Goal: Transaction & Acquisition: Purchase product/service

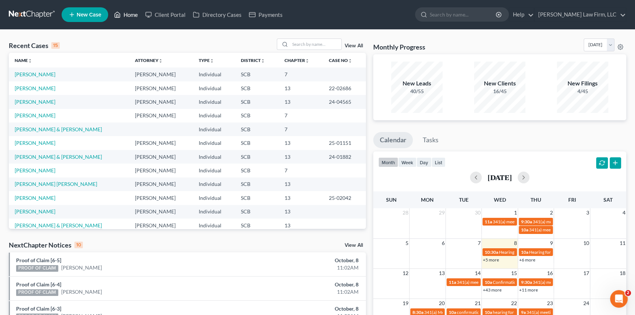
click at [132, 13] on link "Home" at bounding box center [125, 14] width 31 height 13
click at [90, 12] on span "New Case" at bounding box center [89, 15] width 25 height 6
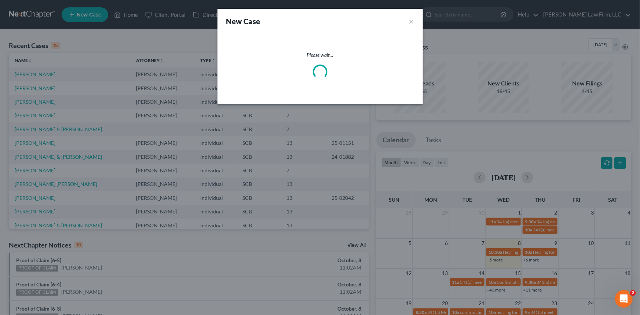
select select "72"
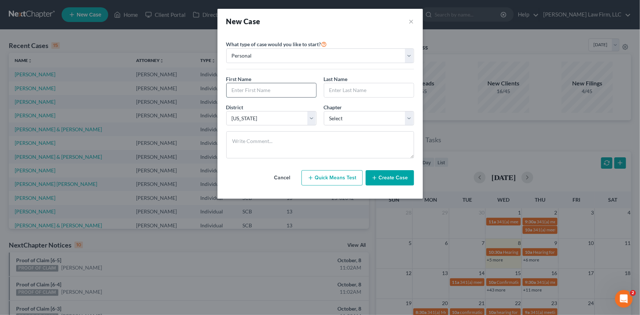
click at [238, 88] on input "text" at bounding box center [271, 90] width 89 height 14
click at [410, 53] on select "Personal Business" at bounding box center [320, 55] width 188 height 15
select select "1"
click at [226, 48] on select "Personal Business" at bounding box center [320, 55] width 188 height 15
click at [234, 90] on input "text" at bounding box center [320, 90] width 187 height 14
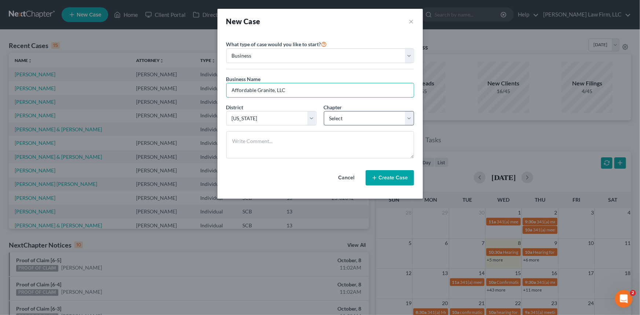
type input "Affordable Granite, LLC"
click at [411, 116] on select "Select 7 11 12" at bounding box center [369, 118] width 90 height 15
select select "0"
click at [324, 111] on select "Select 7 11 12" at bounding box center [369, 118] width 90 height 15
click at [385, 178] on button "Create Case" at bounding box center [390, 177] width 48 height 15
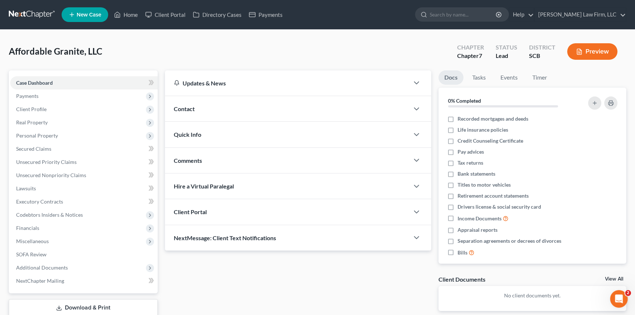
click at [189, 105] on span "Contact" at bounding box center [184, 108] width 21 height 7
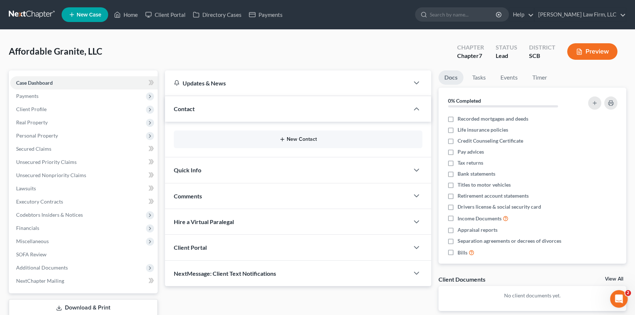
click at [302, 137] on button "New Contact" at bounding box center [298, 139] width 237 height 6
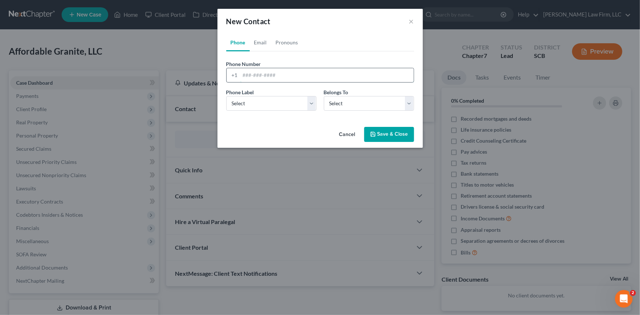
click at [241, 75] on input "tel" at bounding box center [326, 75] width 173 height 14
type input "[PHONE_NUMBER]"
click at [253, 106] on select "Select Mobile Home Work Other" at bounding box center [271, 103] width 90 height 15
select select "0"
click at [226, 96] on select "Select Mobile Home Work Other" at bounding box center [271, 103] width 90 height 15
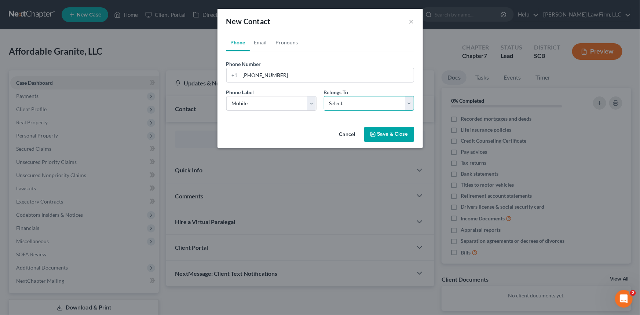
drag, startPoint x: 409, startPoint y: 103, endPoint x: 389, endPoint y: 110, distance: 21.7
click at [409, 103] on select "Select Client Other" at bounding box center [369, 103] width 90 height 15
select select "0"
click at [324, 96] on select "Select Client Other" at bounding box center [369, 103] width 90 height 15
click at [259, 41] on link "Email" at bounding box center [261, 43] width 22 height 18
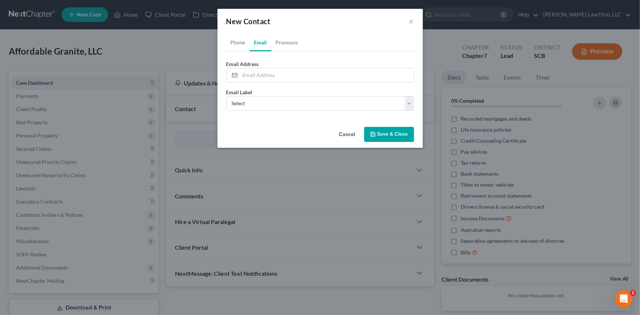
click at [260, 40] on link "Email" at bounding box center [261, 43] width 22 height 18
click at [247, 73] on input "email" at bounding box center [326, 75] width 173 height 14
type input "[EMAIL_ADDRESS][DOMAIN_NAME]"
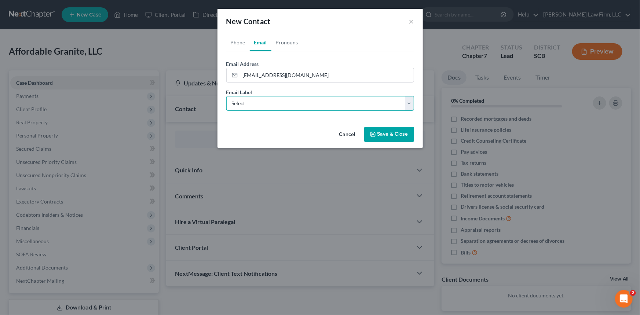
drag, startPoint x: 249, startPoint y: 105, endPoint x: 246, endPoint y: 109, distance: 5.3
click at [249, 105] on select "Select Home Work Other" at bounding box center [320, 103] width 188 height 15
select select "0"
click at [226, 96] on select "Select Home Work Other" at bounding box center [320, 103] width 188 height 15
click at [399, 134] on button "Save & Close" at bounding box center [389, 134] width 50 height 15
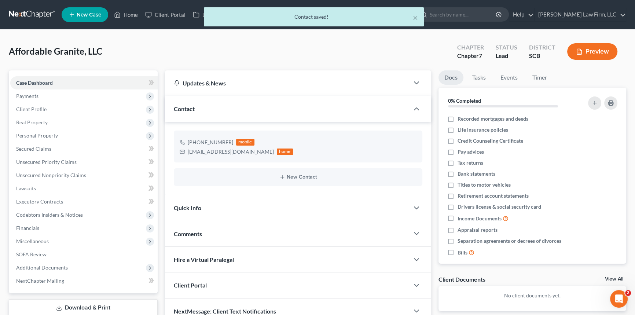
click at [187, 205] on span "Quick Info" at bounding box center [188, 207] width 28 height 7
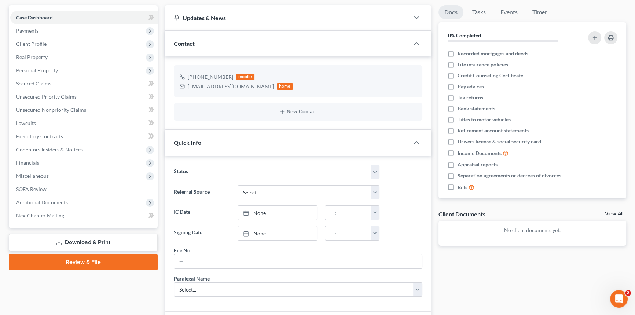
scroll to position [66, 0]
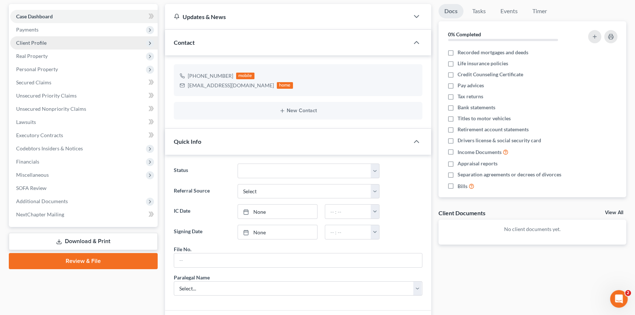
drag, startPoint x: 32, startPoint y: 40, endPoint x: 49, endPoint y: 44, distance: 16.9
click at [32, 40] on span "Client Profile" at bounding box center [31, 43] width 30 height 6
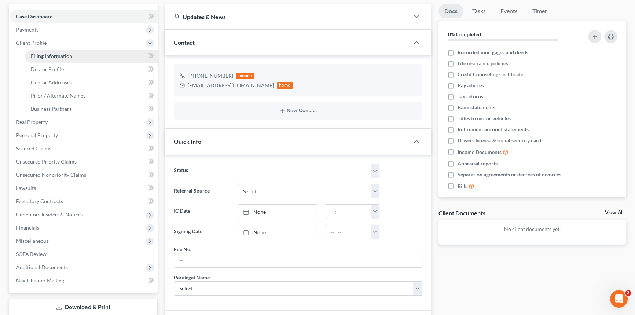
click at [58, 54] on span "Filing Information" at bounding box center [51, 56] width 41 height 6
select select "1"
select select "0"
select select "72"
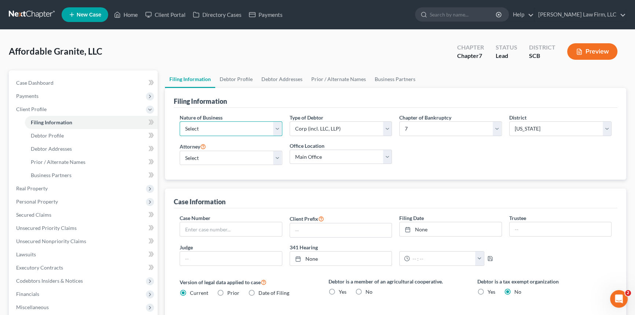
drag, startPoint x: 278, startPoint y: 127, endPoint x: 264, endPoint y: 134, distance: 15.6
click at [278, 128] on select "Select Clearing Bank Commodity Broker Health Care Business Other Railroad Singl…" at bounding box center [231, 128] width 103 height 15
drag, startPoint x: 368, startPoint y: 194, endPoint x: 433, endPoint y: 133, distance: 89.3
click at [368, 194] on div "Case Information" at bounding box center [396, 199] width 444 height 20
click at [277, 157] on select "Select [PERSON_NAME] - SCB [PERSON_NAME] - SCB" at bounding box center [231, 158] width 103 height 15
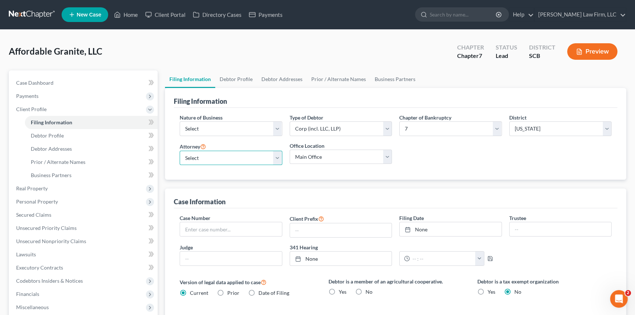
select select "0"
click at [180, 151] on select "Select [PERSON_NAME] - SCB [PERSON_NAME] - SCB" at bounding box center [231, 158] width 103 height 15
click at [44, 132] on span "Debtor Profile" at bounding box center [47, 135] width 33 height 6
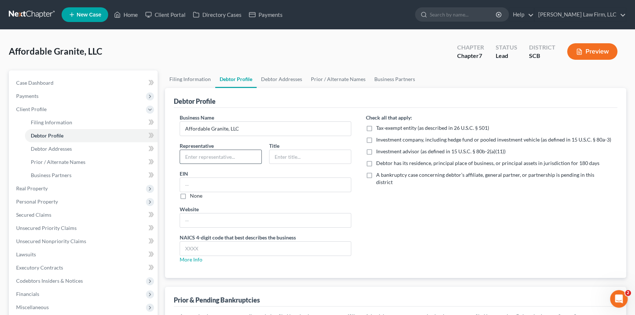
click at [190, 157] on input "text" at bounding box center [220, 157] width 81 height 14
type input "[PERSON_NAME] [PERSON_NAME]"
click at [282, 157] on input "text" at bounding box center [310, 157] width 81 height 14
type input "Owner"
click at [58, 146] on span "Debtor Addresses" at bounding box center [51, 149] width 41 height 6
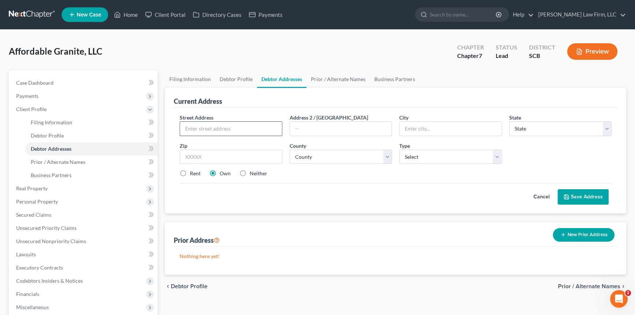
click at [204, 128] on input "text" at bounding box center [231, 129] width 102 height 14
type input "[STREET_ADDRESS]"
type input "[GEOGRAPHIC_DATA]"
select select "42"
click at [188, 155] on input "text" at bounding box center [231, 157] width 103 height 15
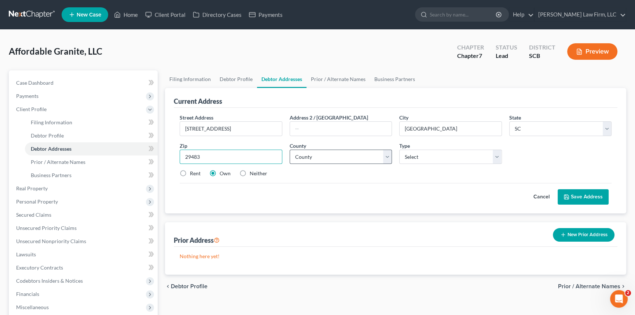
type input "29483"
click at [306, 154] on select "County [GEOGRAPHIC_DATA] [GEOGRAPHIC_DATA] [GEOGRAPHIC_DATA] [GEOGRAPHIC_DATA] …" at bounding box center [341, 157] width 103 height 15
select select "17"
click at [290, 150] on select "County [GEOGRAPHIC_DATA] [GEOGRAPHIC_DATA] [GEOGRAPHIC_DATA] [GEOGRAPHIC_DATA] …" at bounding box center [341, 157] width 103 height 15
click at [499, 159] on select "Select Business Mailing Location of Assets" at bounding box center [450, 157] width 103 height 15
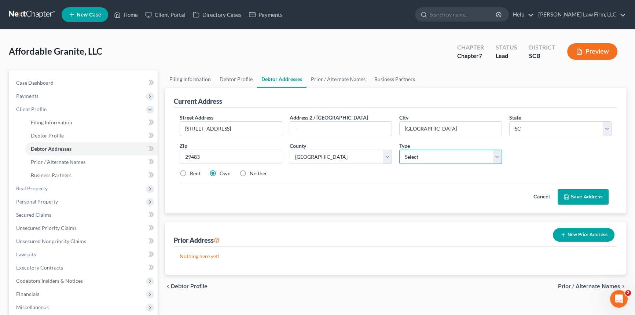
select select "1"
click at [399, 150] on select "Select Business Mailing Location of Assets" at bounding box center [450, 157] width 103 height 15
click at [581, 192] on button "Save Address" at bounding box center [583, 196] width 51 height 15
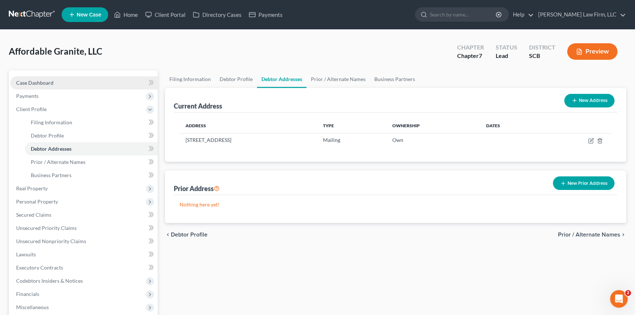
click at [34, 80] on span "Case Dashboard" at bounding box center [34, 83] width 37 height 6
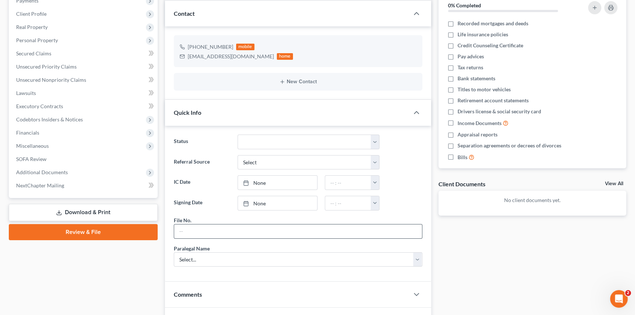
scroll to position [100, 0]
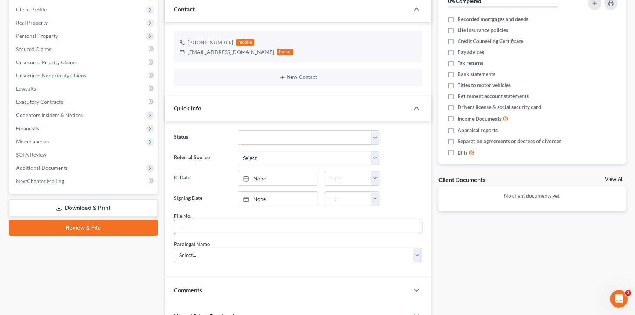
click at [182, 227] on input "text" at bounding box center [298, 227] width 248 height 14
type input "25-265CHS"
click at [202, 252] on select "Select... [PERSON_NAME] [PERSON_NAME] [PERSON_NAME] [PERSON_NAME]" at bounding box center [298, 255] width 249 height 15
select select "0"
click at [174, 248] on select "Select... [PERSON_NAME] [PERSON_NAME] [PERSON_NAME] [PERSON_NAME]" at bounding box center [298, 255] width 249 height 15
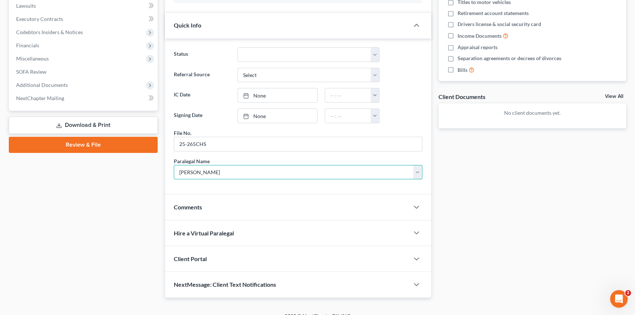
scroll to position [191, 0]
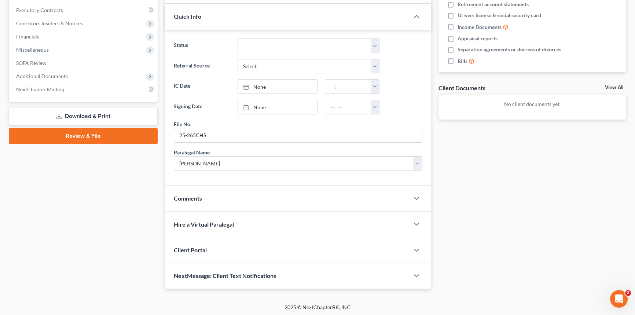
click at [186, 246] on span "Client Portal" at bounding box center [190, 249] width 33 height 7
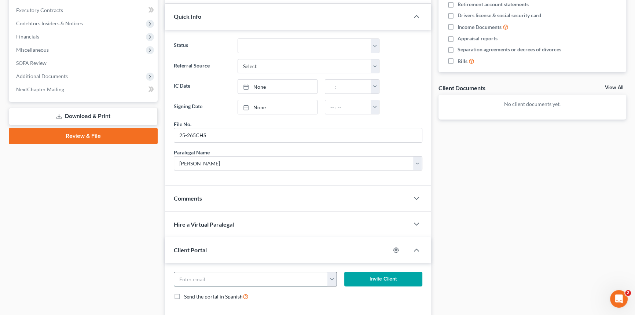
click at [188, 273] on input "email" at bounding box center [251, 279] width 154 height 14
type input "[EMAIL_ADDRESS][DOMAIN_NAME]"
click at [380, 276] on button "Invite Client" at bounding box center [383, 279] width 78 height 15
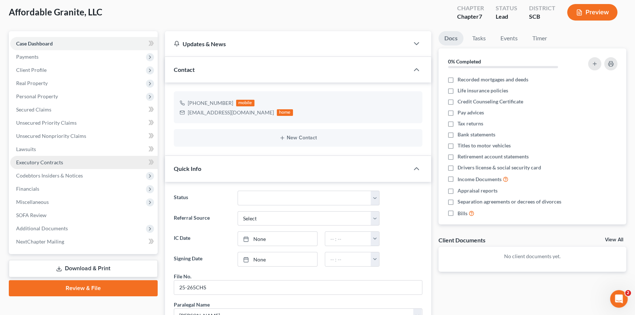
scroll to position [0, 0]
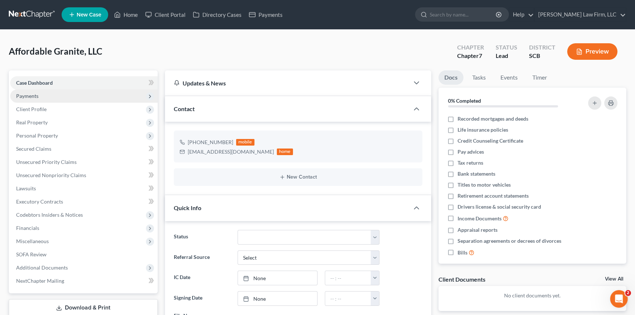
click at [24, 93] on span "Payments" at bounding box center [27, 96] width 22 height 6
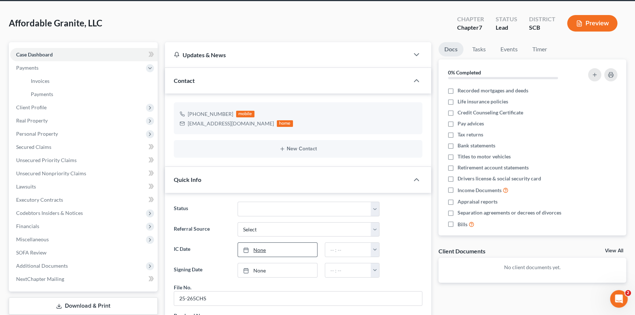
scroll to position [66, 0]
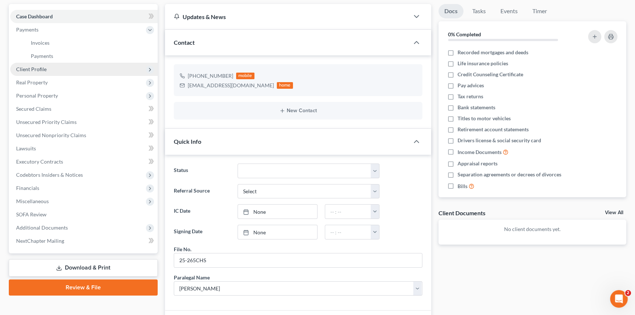
click at [34, 67] on span "Client Profile" at bounding box center [31, 69] width 30 height 6
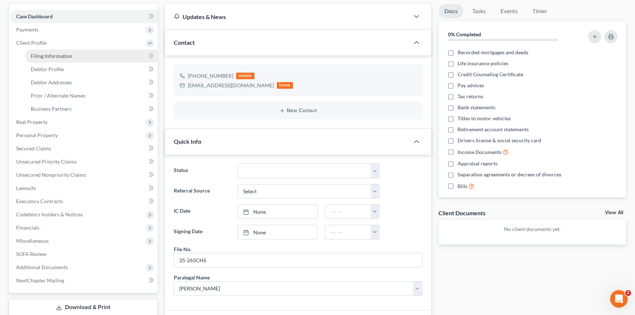
click at [44, 51] on link "Filing Information" at bounding box center [91, 56] width 133 height 13
select select "1"
select select "0"
select select "72"
select select "0"
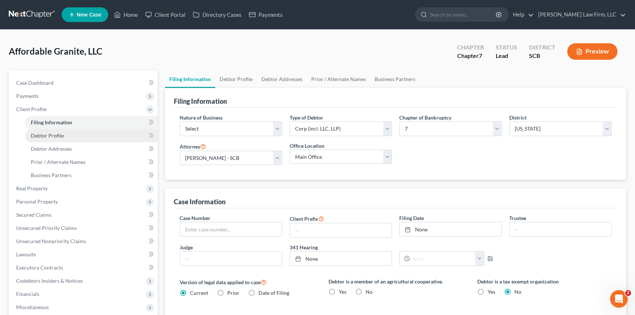
click at [49, 131] on link "Debtor Profile" at bounding box center [91, 135] width 133 height 13
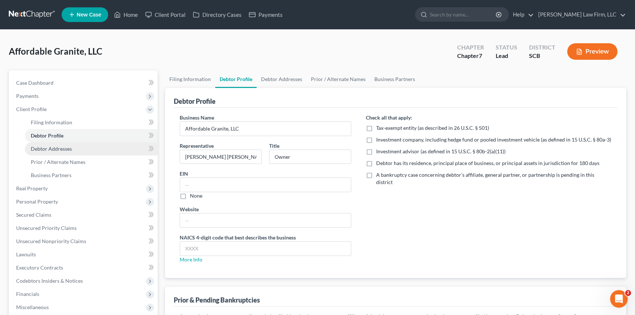
click at [54, 147] on span "Debtor Addresses" at bounding box center [51, 149] width 41 height 6
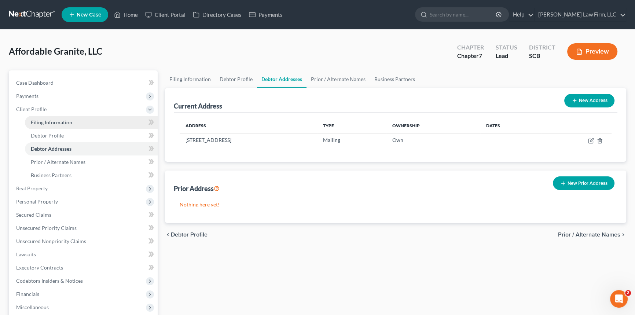
click at [46, 120] on span "Filing Information" at bounding box center [51, 122] width 41 height 6
select select "1"
select select "0"
select select "72"
select select "0"
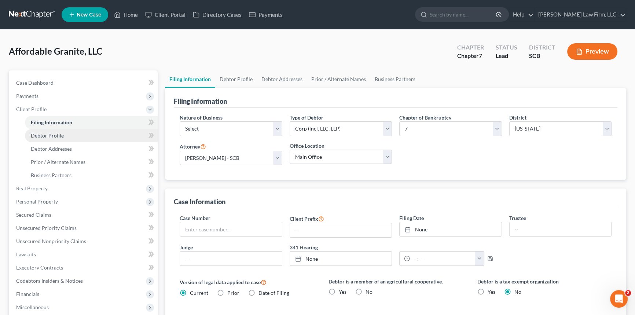
click at [54, 136] on span "Debtor Profile" at bounding box center [47, 135] width 33 height 6
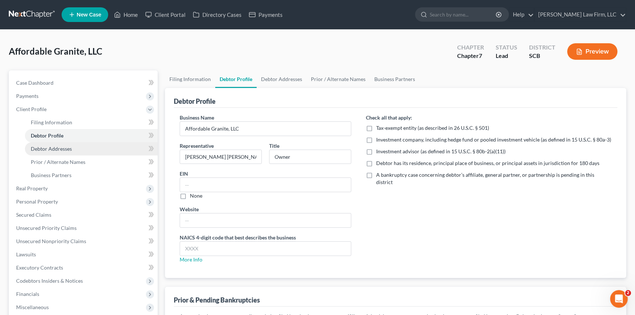
click at [47, 146] on span "Debtor Addresses" at bounding box center [51, 149] width 41 height 6
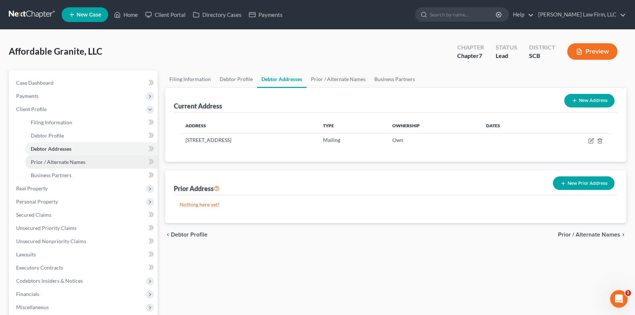
click at [57, 158] on link "Prior / Alternate Names" at bounding box center [91, 162] width 133 height 13
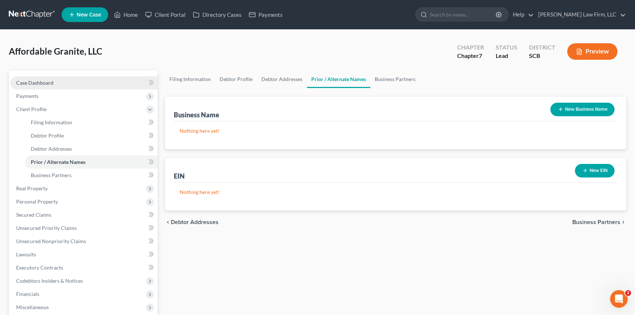
click at [36, 81] on span "Case Dashboard" at bounding box center [34, 83] width 37 height 6
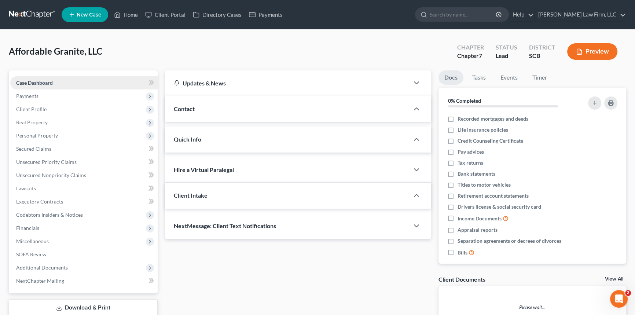
select select "0"
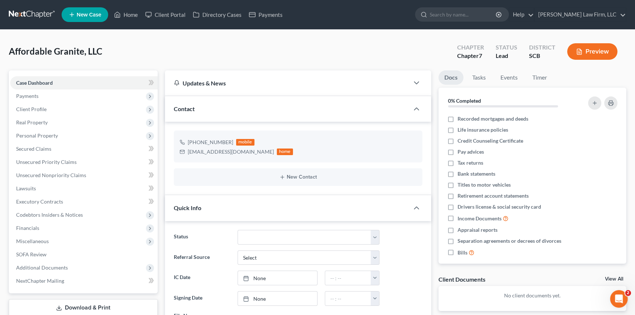
click at [293, 173] on div "New Contact" at bounding box center [298, 177] width 249 height 18
click at [296, 176] on button "New Contact" at bounding box center [298, 177] width 237 height 6
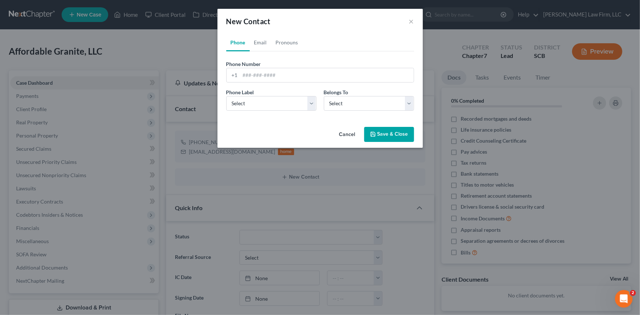
click at [347, 133] on button "Cancel" at bounding box center [347, 135] width 28 height 15
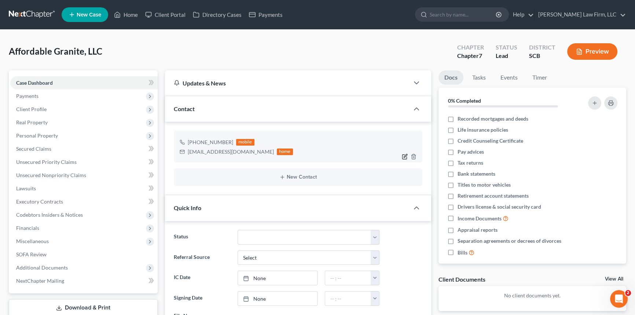
click at [403, 154] on icon "button" at bounding box center [405, 157] width 6 height 6
select select "0"
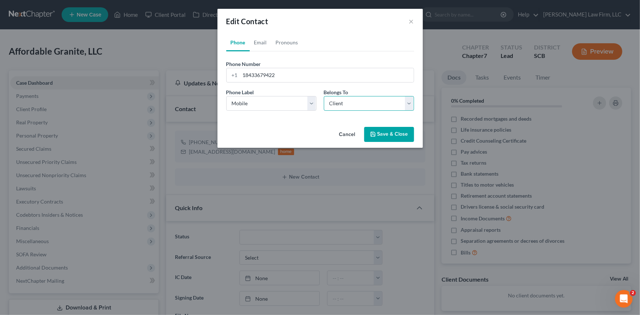
click at [412, 99] on select "Select Client Other" at bounding box center [369, 103] width 90 height 15
click at [324, 96] on select "Select Client Other" at bounding box center [369, 103] width 90 height 15
drag, startPoint x: 409, startPoint y: 102, endPoint x: 301, endPoint y: 118, distance: 109.1
click at [409, 102] on select "Select Client Other" at bounding box center [369, 103] width 90 height 15
select select "1"
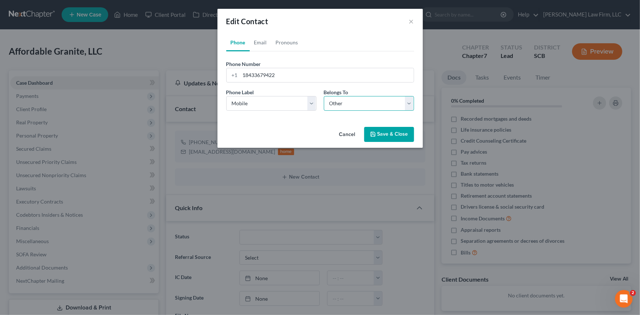
click at [324, 96] on select "Select Client Other" at bounding box center [369, 103] width 90 height 15
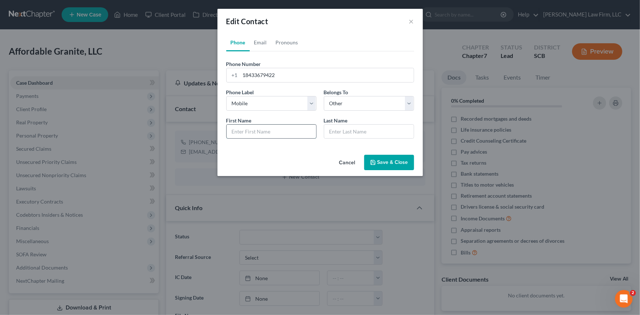
click at [234, 132] on input "text" at bounding box center [271, 132] width 89 height 14
drag, startPoint x: 257, startPoint y: 132, endPoint x: 279, endPoint y: 130, distance: 22.1
click at [279, 130] on input "[PERSON_NAME] [PERSON_NAME]" at bounding box center [271, 132] width 89 height 14
type input "[PERSON_NAME]"
click at [337, 127] on input "text" at bounding box center [368, 132] width 89 height 14
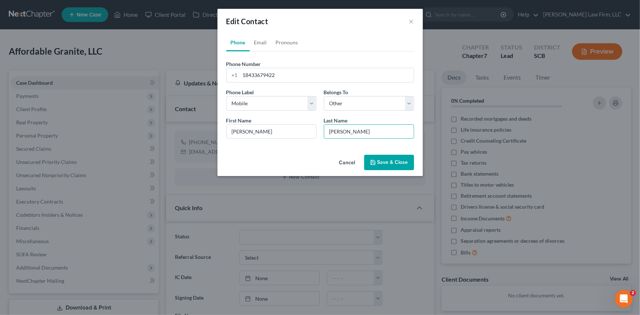
type input "[PERSON_NAME]"
click at [399, 157] on button "Save & Close" at bounding box center [389, 162] width 50 height 15
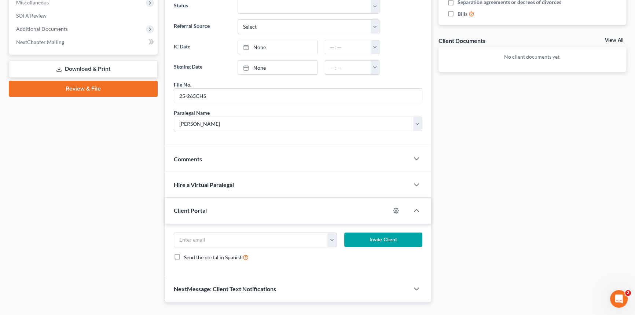
scroll to position [252, 0]
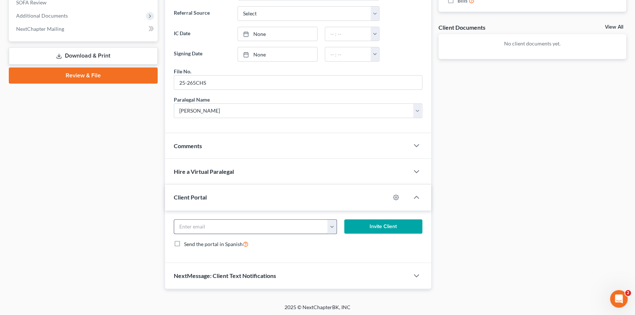
click at [186, 225] on input "email" at bounding box center [251, 227] width 154 height 14
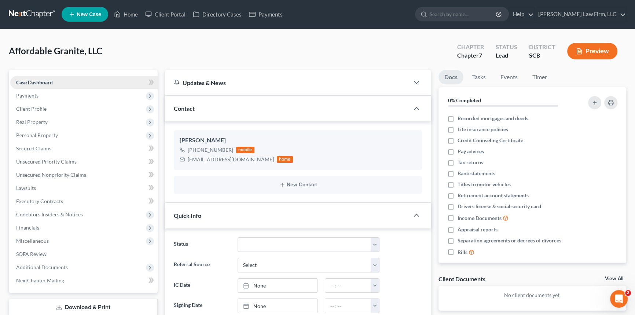
scroll to position [0, 0]
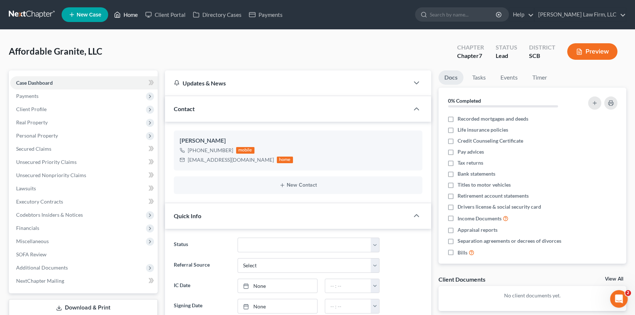
click at [126, 12] on link "Home" at bounding box center [125, 14] width 31 height 13
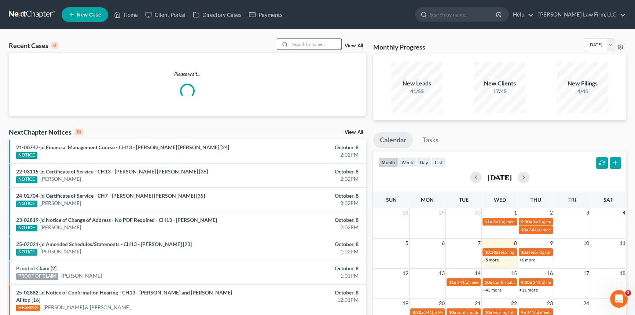
click at [297, 43] on input "search" at bounding box center [315, 44] width 51 height 11
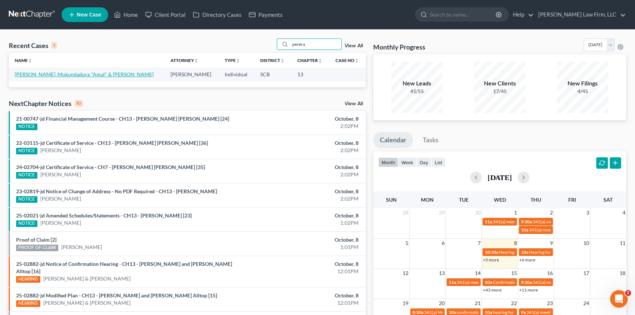
type input "perera"
click at [53, 76] on link "[PERSON_NAME], Mukundadura "Amal" & [PERSON_NAME]" at bounding box center [84, 74] width 139 height 6
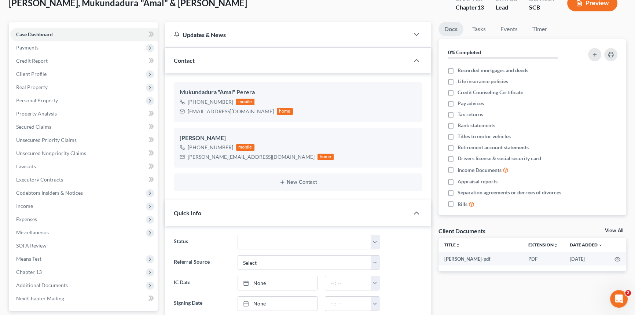
scroll to position [100, 0]
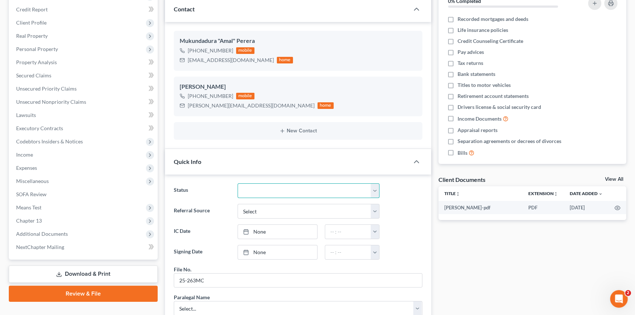
click at [375, 191] on select "Discharged Dismissed Filed In Progress Lead Lost Lead Ready to File To Review W…" at bounding box center [309, 190] width 142 height 15
select select "3"
click at [238, 183] on select "Discharged Dismissed Filed In Progress Lead Lost Lead Ready to File To Review W…" at bounding box center [309, 190] width 142 height 15
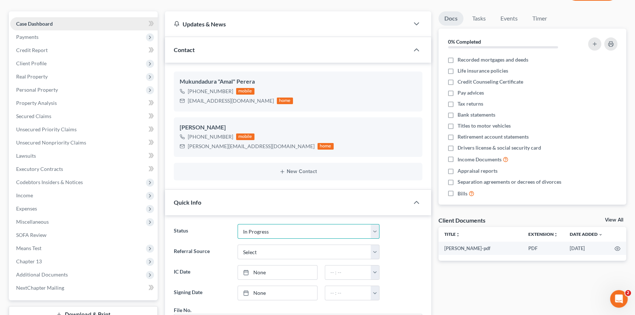
scroll to position [57, 0]
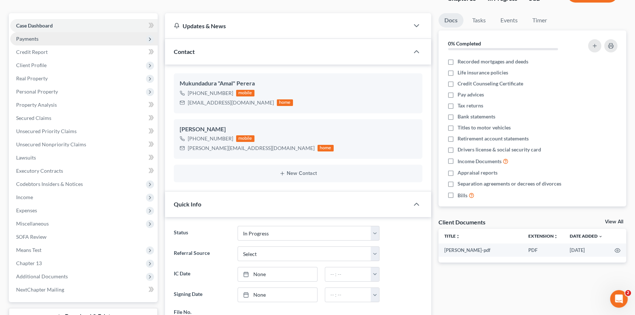
click at [33, 36] on span "Payments" at bounding box center [27, 39] width 22 height 6
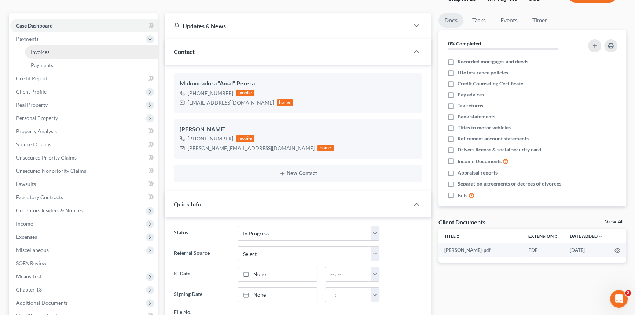
click at [41, 49] on span "Invoices" at bounding box center [40, 52] width 19 height 6
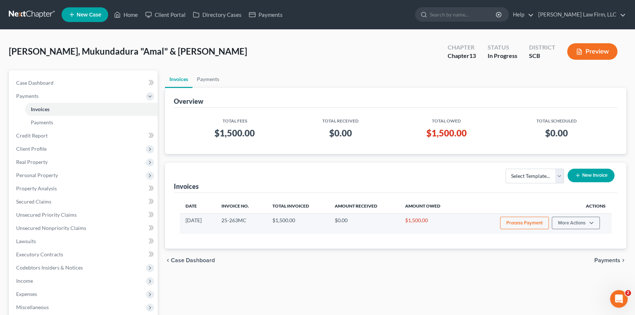
click at [526, 219] on button "Process Payment" at bounding box center [524, 223] width 49 height 12
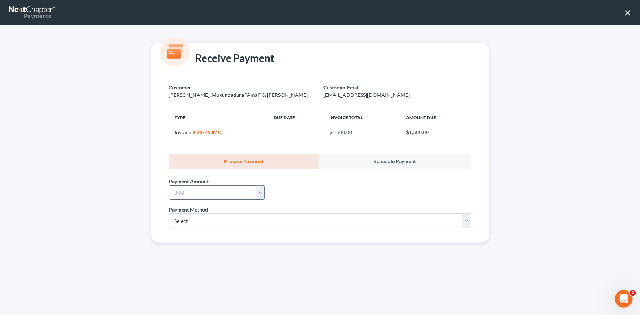
click at [172, 190] on input "text" at bounding box center [212, 193] width 86 height 14
type input "1,000.00"
drag, startPoint x: 180, startPoint y: 223, endPoint x: 182, endPoint y: 227, distance: 4.1
click at [180, 223] on select "Select ACH Credit Card" at bounding box center [320, 220] width 302 height 15
select select "1"
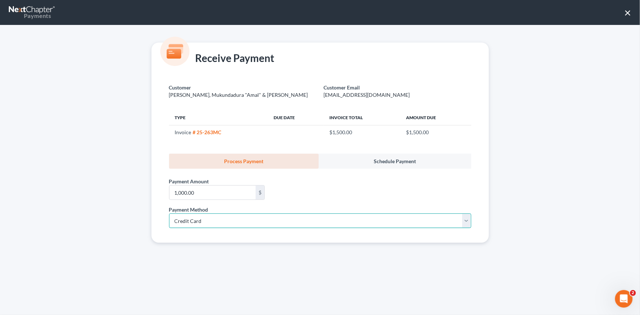
click at [169, 213] on select "Select ACH Credit Card" at bounding box center [320, 220] width 302 height 15
select select "42"
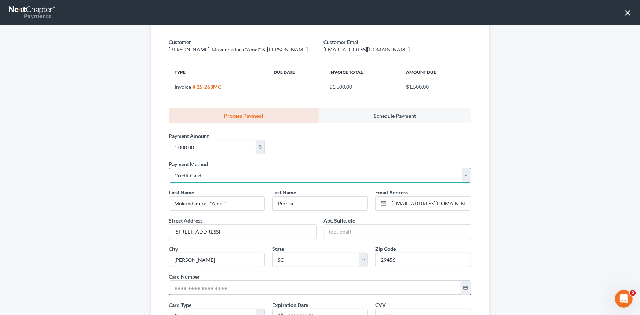
scroll to position [100, 0]
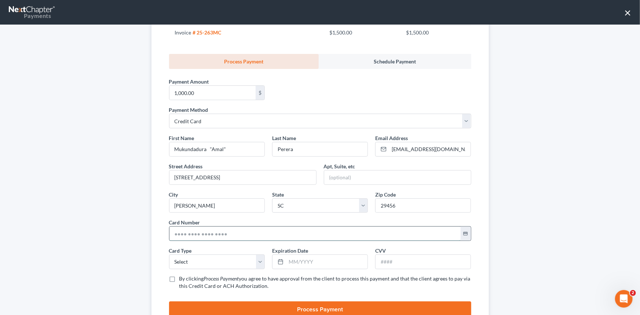
click at [172, 233] on input "text" at bounding box center [314, 234] width 291 height 14
type input "[CREDIT_CARD_NUMBER]"
click at [178, 261] on select "Select Visa MasterCard Discover American Express" at bounding box center [217, 262] width 96 height 15
select select "0"
click at [169, 255] on select "Select Visa MasterCard Discover American Express" at bounding box center [217, 262] width 96 height 15
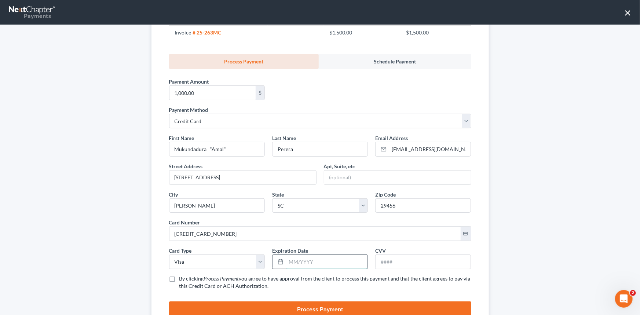
click at [289, 260] on input "text" at bounding box center [326, 262] width 81 height 14
type input "07/2029"
click at [383, 259] on input "text" at bounding box center [423, 262] width 95 height 14
type input "867"
drag, startPoint x: 169, startPoint y: 276, endPoint x: 257, endPoint y: 283, distance: 89.0
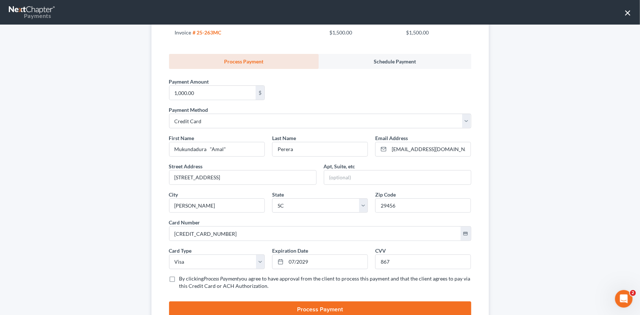
click at [179, 277] on label "By clicking Process Payment you agree to have approval from the client to proce…" at bounding box center [325, 282] width 292 height 15
click at [182, 277] on input "By clicking Process Payment you agree to have approval from the client to proce…" at bounding box center [184, 277] width 5 height 5
checkbox input "true"
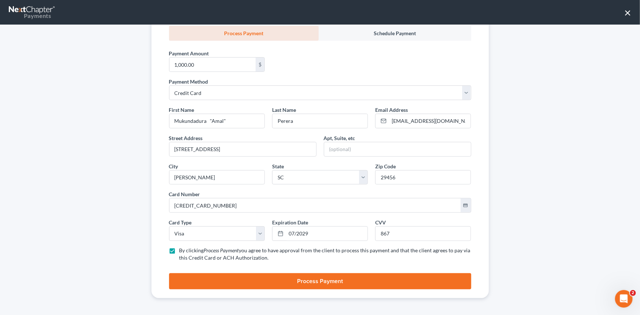
click at [314, 281] on button "Process Payment" at bounding box center [320, 281] width 302 height 16
click at [312, 281] on button "Process Payment" at bounding box center [320, 281] width 302 height 16
type input "500.00"
click at [316, 279] on button "Process Payment" at bounding box center [320, 281] width 302 height 16
drag, startPoint x: 207, startPoint y: 120, endPoint x: 233, endPoint y: 116, distance: 26.0
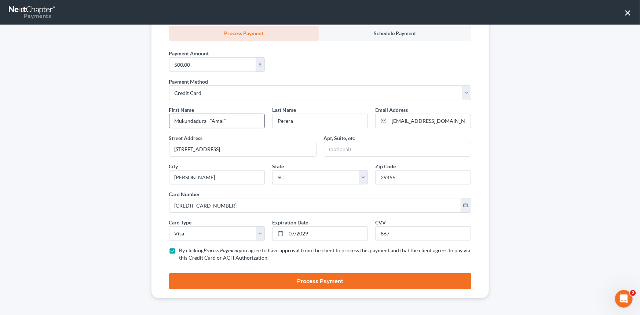
click at [233, 116] on input "Mukundadura "Amal"" at bounding box center [216, 121] width 95 height 14
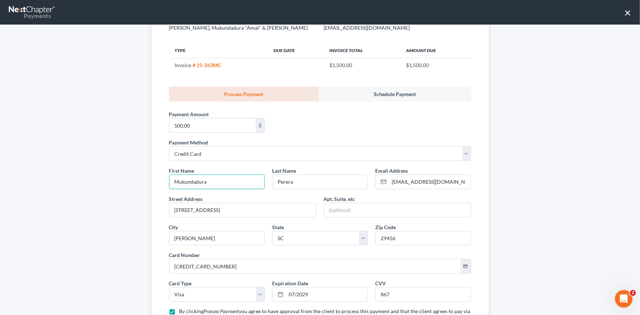
scroll to position [61, 0]
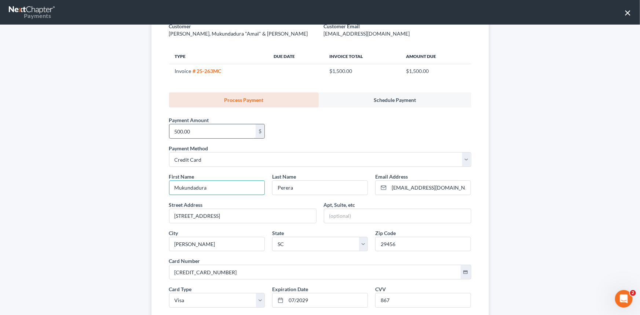
type input "Mukundadura"
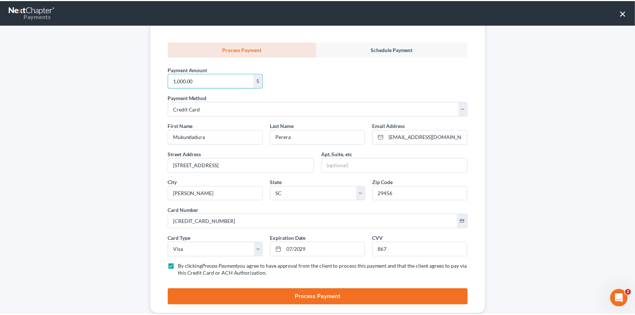
scroll to position [128, 0]
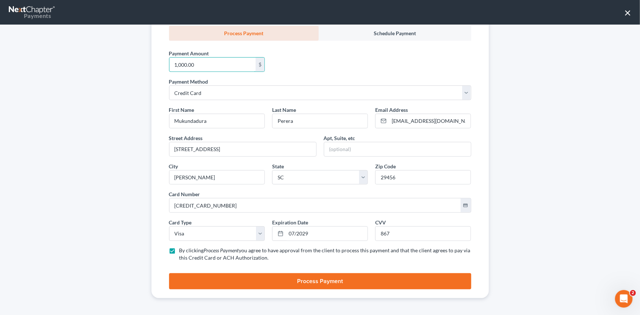
type input "1,000.00"
click at [297, 279] on button "Process Payment" at bounding box center [320, 281] width 302 height 16
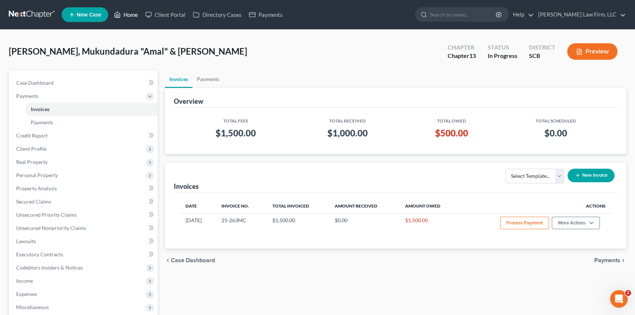
click at [132, 13] on link "Home" at bounding box center [125, 14] width 31 height 13
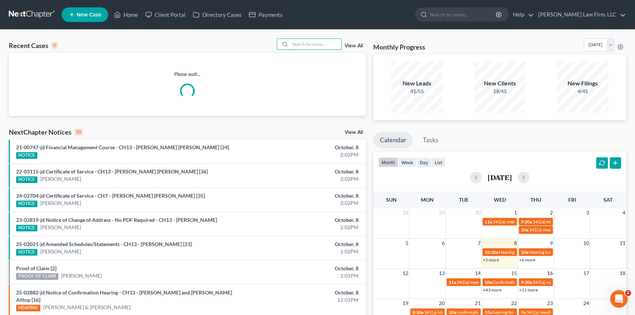
drag, startPoint x: 294, startPoint y: 41, endPoint x: 299, endPoint y: 35, distance: 8.1
click at [298, 37] on div "Recent Cases 0 View All Please wait... NextChapter Notices 10 View All 21-00747…" at bounding box center [317, 220] width 635 height 381
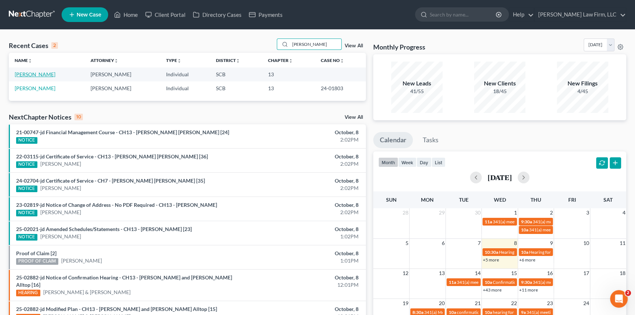
type input "[PERSON_NAME]"
click at [47, 75] on link "[PERSON_NAME]" at bounding box center [35, 74] width 41 height 6
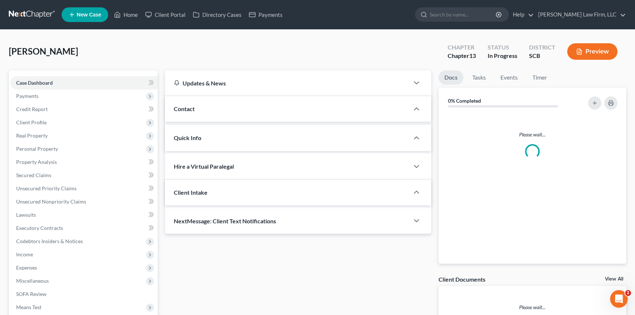
select select "0"
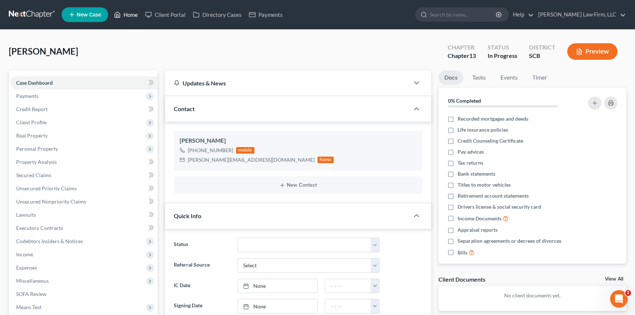
click at [129, 12] on link "Home" at bounding box center [125, 14] width 31 height 13
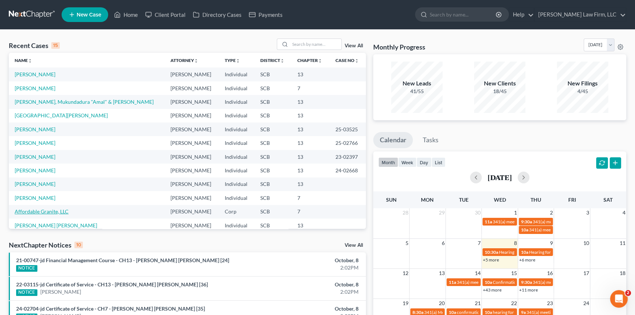
click at [32, 211] on link "Affordable Granite, LLC" at bounding box center [42, 211] width 54 height 6
select select "0"
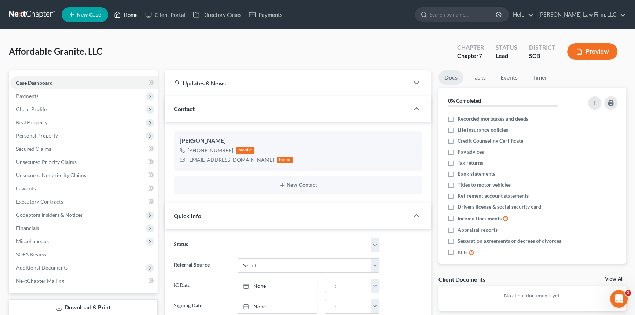
click at [133, 13] on link "Home" at bounding box center [125, 14] width 31 height 13
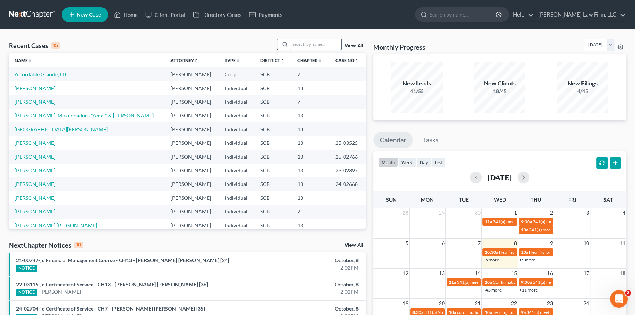
click at [295, 41] on input "search" at bounding box center [315, 44] width 51 height 11
click at [40, 73] on link "Affordable Granite, LLC" at bounding box center [42, 74] width 54 height 6
select select "0"
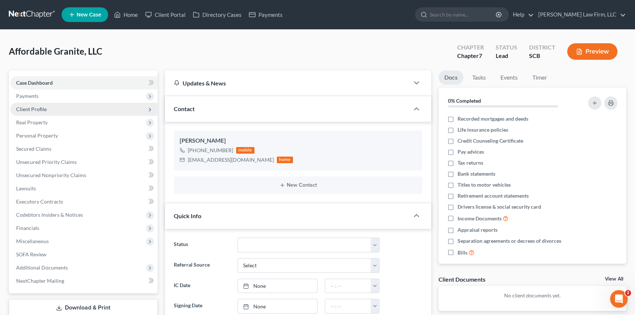
click at [29, 106] on span "Client Profile" at bounding box center [31, 109] width 30 height 6
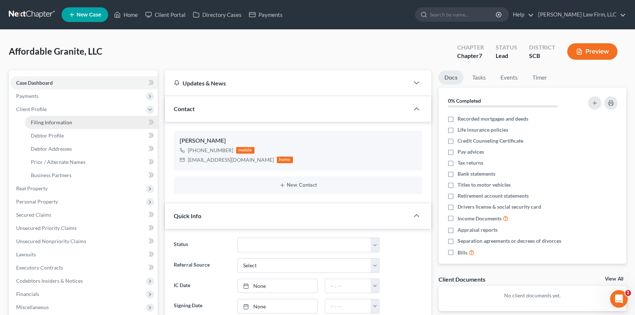
click at [44, 119] on span "Filing Information" at bounding box center [51, 122] width 41 height 6
select select "1"
select select "0"
select select "72"
select select "0"
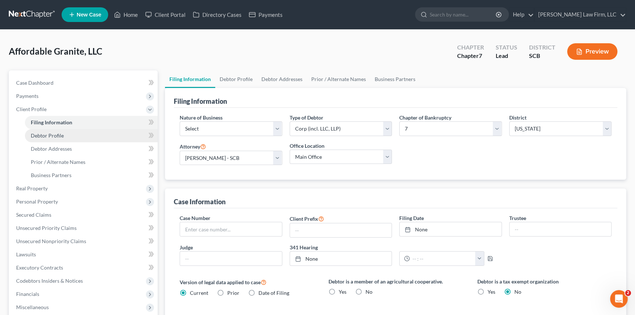
click at [44, 134] on span "Debtor Profile" at bounding box center [47, 135] width 33 height 6
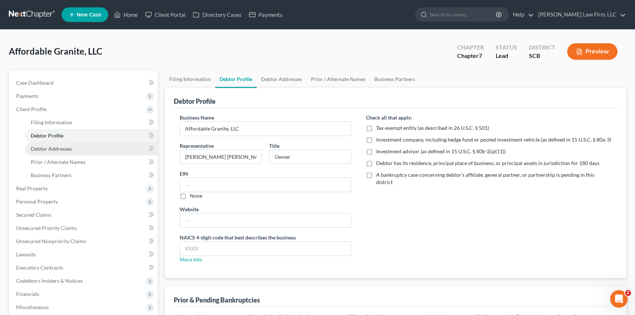
click at [51, 148] on span "Debtor Addresses" at bounding box center [51, 149] width 41 height 6
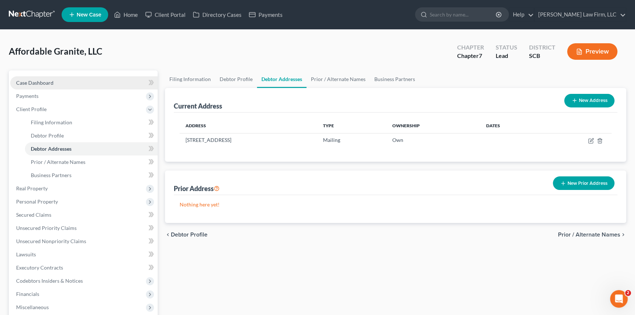
click at [34, 81] on span "Case Dashboard" at bounding box center [34, 83] width 37 height 6
select select "0"
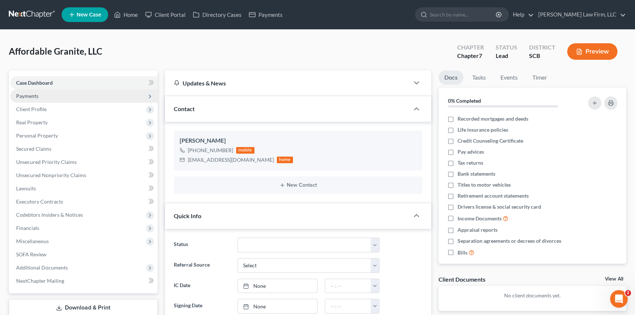
click at [26, 91] on span "Payments" at bounding box center [83, 95] width 147 height 13
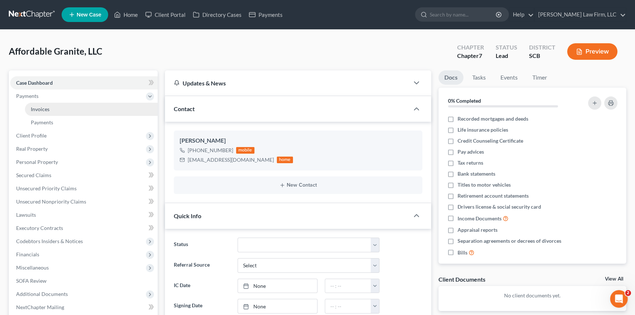
click at [39, 106] on span "Invoices" at bounding box center [40, 109] width 19 height 6
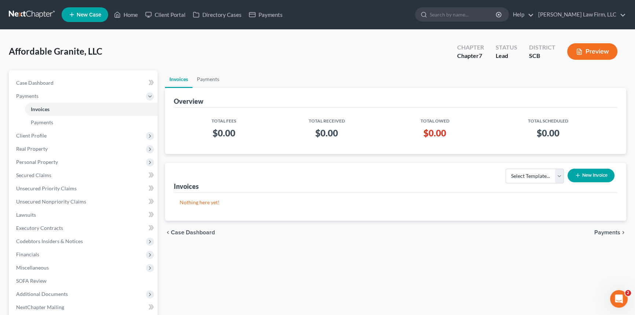
click at [594, 171] on button "New Invoice" at bounding box center [591, 176] width 47 height 14
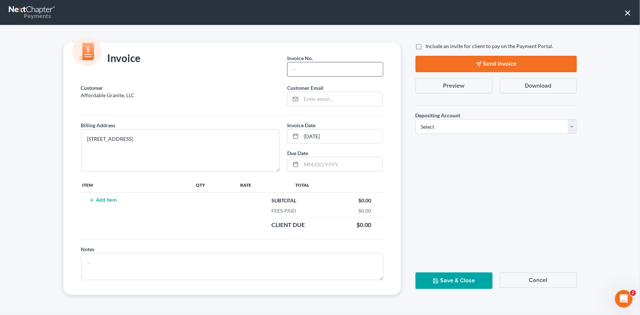
click at [306, 63] on input "text" at bounding box center [335, 69] width 95 height 14
type input "25-265CHs"
click at [303, 99] on input "email" at bounding box center [341, 99] width 81 height 14
type input "[EMAIL_ADDRESS][DOMAIN_NAME]"
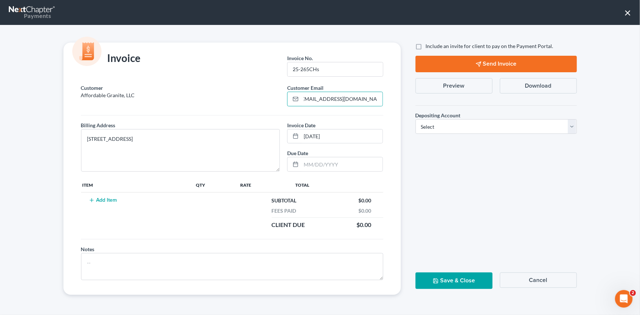
scroll to position [0, 0]
click at [100, 199] on button "Add Item" at bounding box center [103, 200] width 32 height 6
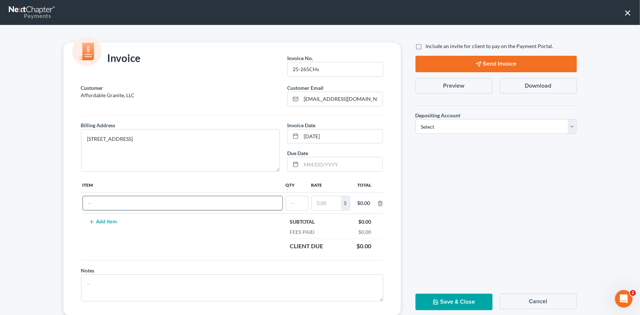
click at [100, 207] on input "text" at bounding box center [183, 203] width 200 height 14
type input "Ch 7 Fees"
type input "1"
type input "4,500.00"
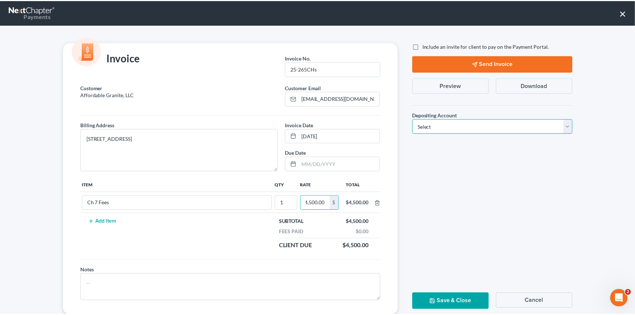
scroll to position [0, 0]
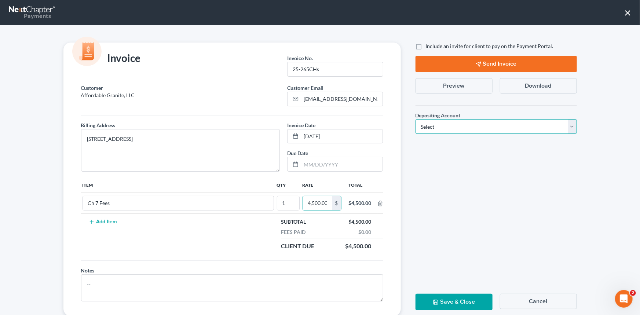
click at [569, 127] on select "Select Operation Trust" at bounding box center [496, 126] width 161 height 15
select select "1"
click at [416, 119] on select "Select Operation Trust" at bounding box center [496, 126] width 161 height 15
click at [445, 300] on button "Save & Close" at bounding box center [454, 302] width 77 height 17
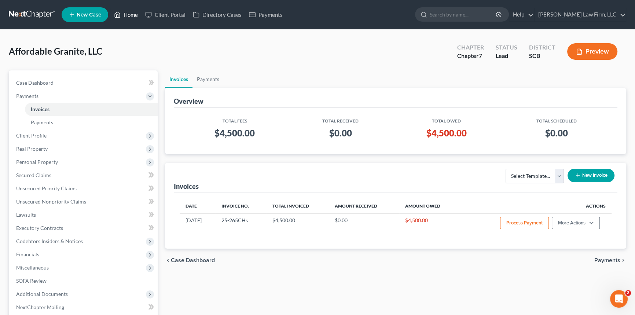
click at [129, 13] on link "Home" at bounding box center [125, 14] width 31 height 13
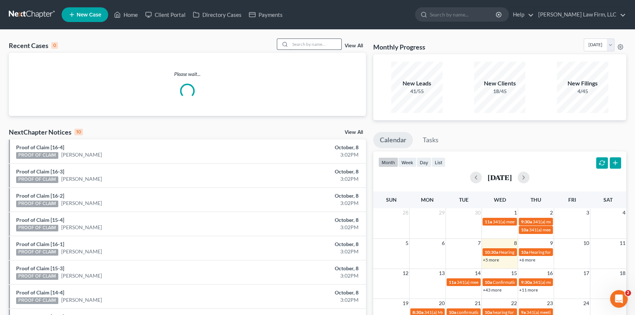
click at [293, 44] on input "search" at bounding box center [315, 44] width 51 height 11
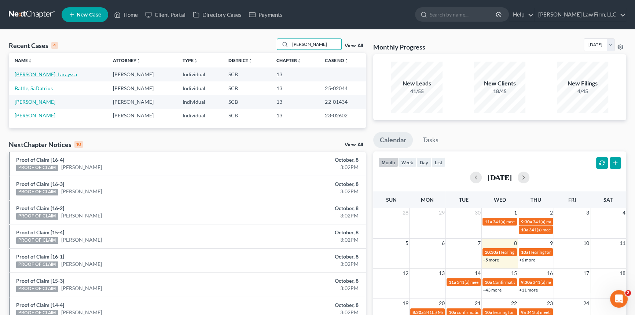
type input "[PERSON_NAME]"
click at [47, 73] on link "[PERSON_NAME], Larayssa" at bounding box center [46, 74] width 62 height 6
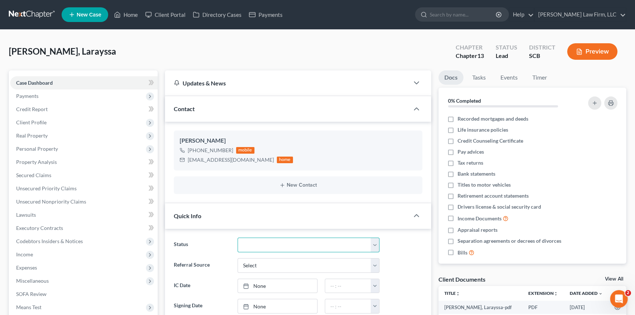
drag, startPoint x: 376, startPoint y: 245, endPoint x: 254, endPoint y: 238, distance: 122.4
click at [376, 245] on select "Discharged Dismissed Filed In Progress Lead Lost Lead Ready to File To Review W…" at bounding box center [309, 245] width 142 height 15
select select "3"
click at [238, 238] on select "Discharged Dismissed Filed In Progress Lead Lost Lead Ready to File To Review W…" at bounding box center [309, 245] width 142 height 15
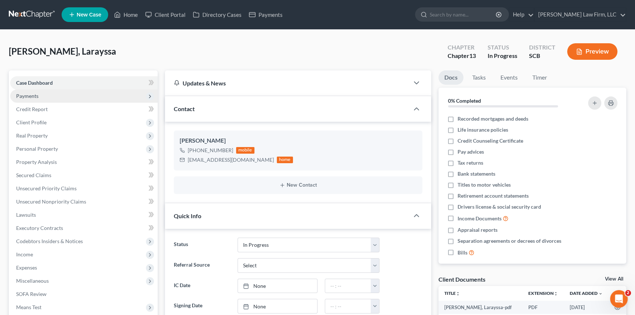
click at [25, 94] on span "Payments" at bounding box center [27, 96] width 22 height 6
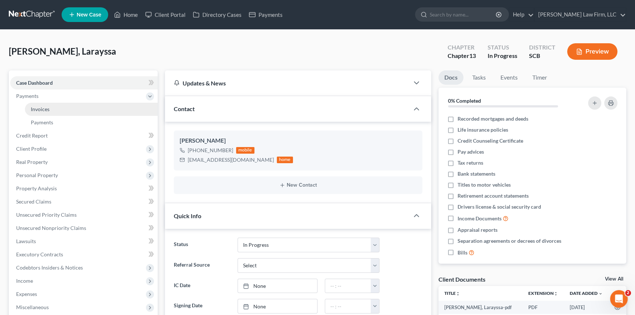
click at [48, 108] on span "Invoices" at bounding box center [40, 109] width 19 height 6
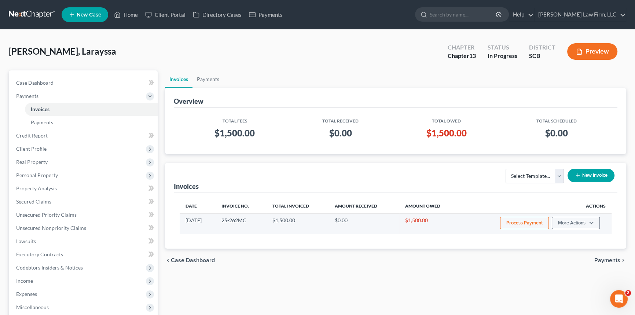
click at [524, 224] on button "Process Payment" at bounding box center [524, 223] width 49 height 12
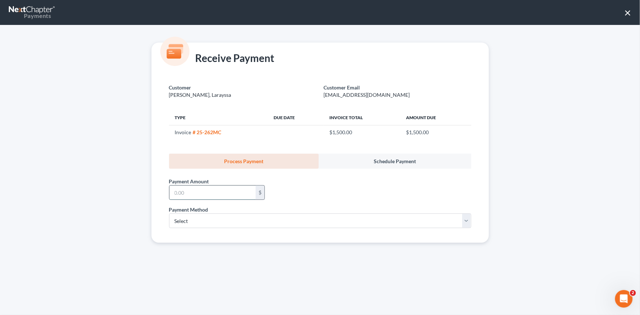
click at [172, 192] on input "text" at bounding box center [212, 193] width 86 height 14
type input "500.00"
click at [189, 222] on select "Select ACH Credit Card" at bounding box center [320, 220] width 302 height 15
select select "1"
click at [169, 213] on select "Select ACH Credit Card" at bounding box center [320, 220] width 302 height 15
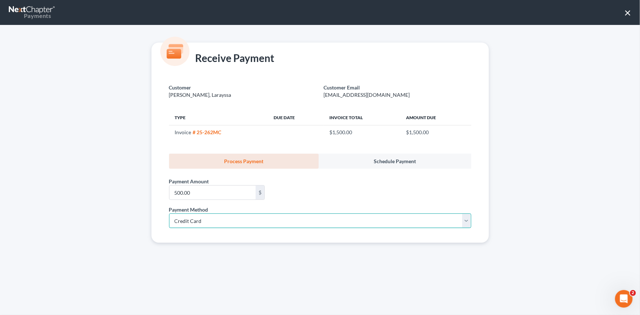
select select "42"
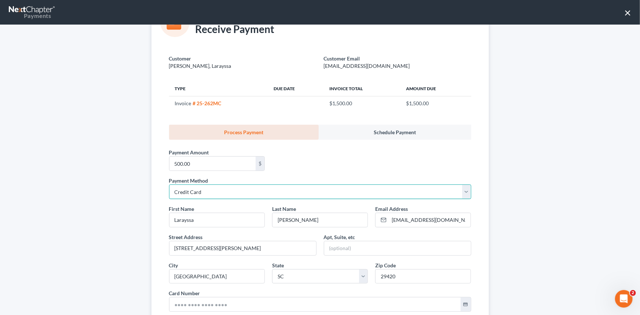
scroll to position [66, 0]
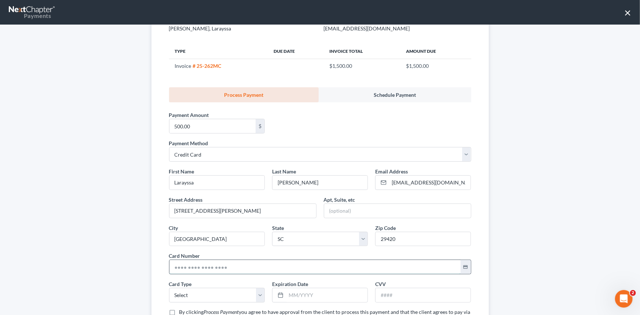
click at [171, 265] on input "text" at bounding box center [314, 267] width 291 height 14
type input "[CREDIT_CARD_NUMBER]"
click at [182, 288] on select "Select Visa MasterCard Discover American Express" at bounding box center [217, 295] width 96 height 15
click at [188, 296] on select "Select Visa MasterCard Discover American Express" at bounding box center [217, 295] width 96 height 15
click at [189, 293] on select "Select Visa MasterCard Discover American Express" at bounding box center [217, 295] width 96 height 15
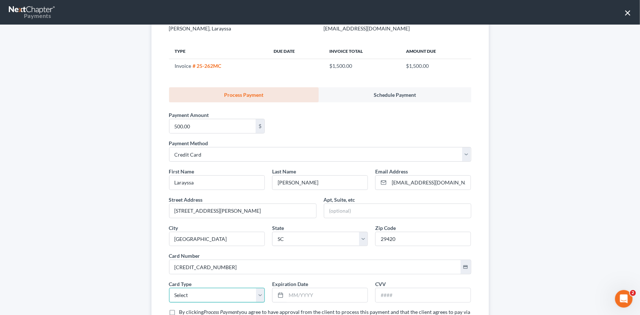
select select "0"
click at [169, 288] on select "Select Visa MasterCard Discover American Express" at bounding box center [217, 295] width 96 height 15
click at [290, 296] on input "text" at bounding box center [326, 295] width 81 height 14
type input "12/2027"
click at [388, 293] on input "text" at bounding box center [423, 295] width 95 height 14
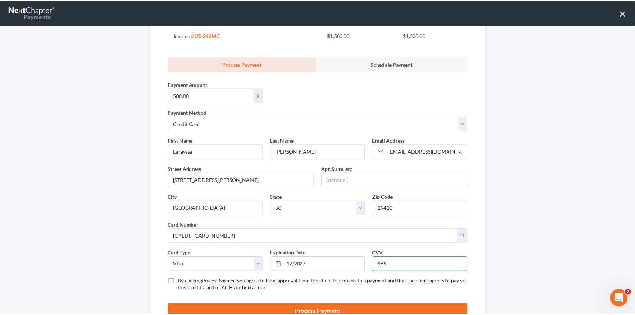
scroll to position [128, 0]
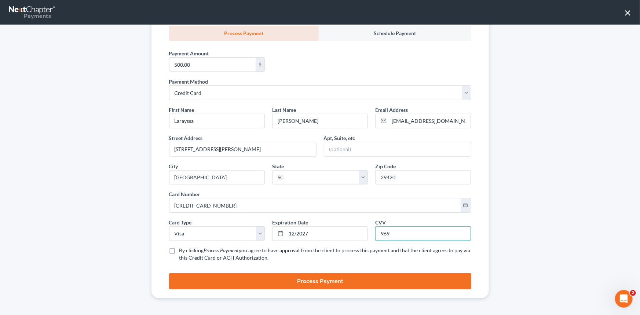
type input "969"
click at [179, 251] on label "By clicking Process Payment you agree to have approval from the client to proce…" at bounding box center [325, 254] width 292 height 15
click at [182, 251] on input "By clicking Process Payment you agree to have approval from the client to proce…" at bounding box center [184, 249] width 5 height 5
checkbox input "true"
drag, startPoint x: 319, startPoint y: 278, endPoint x: 335, endPoint y: 263, distance: 22.3
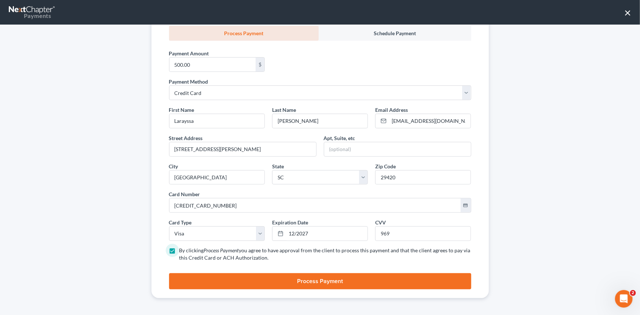
click at [331, 267] on div "Payment Method * Select ACH Credit Card First Name * [GEOGRAPHIC_DATA] Last Nam…" at bounding box center [320, 184] width 310 height 212
click at [312, 282] on button "Process Payment" at bounding box center [320, 281] width 302 height 16
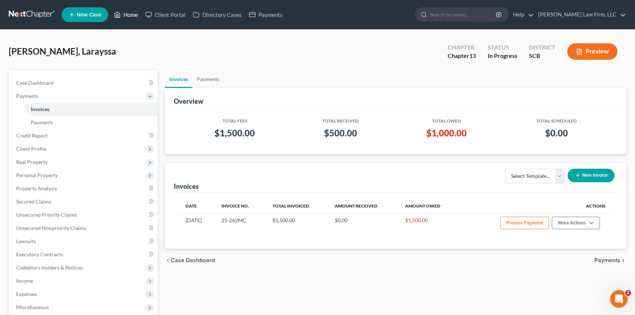
click at [129, 11] on link "Home" at bounding box center [125, 14] width 31 height 13
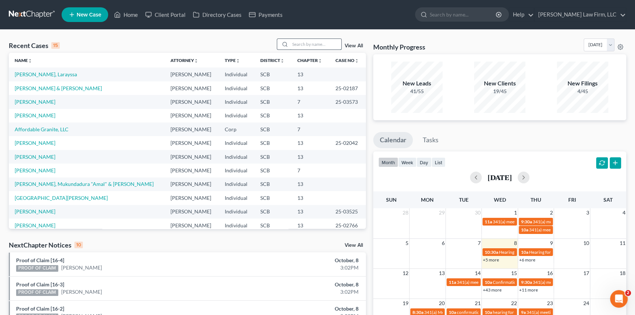
click at [293, 42] on input "search" at bounding box center [315, 44] width 51 height 11
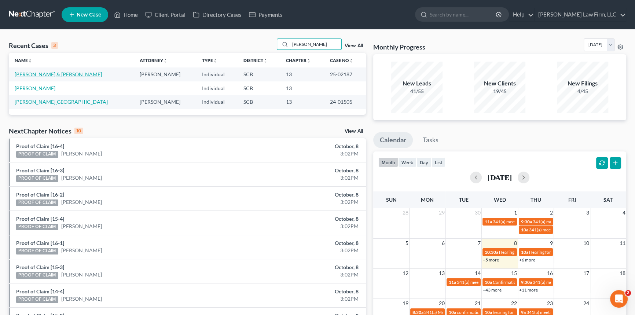
type input "[PERSON_NAME]"
click at [33, 73] on link "[PERSON_NAME] & [PERSON_NAME]" at bounding box center [58, 74] width 87 height 6
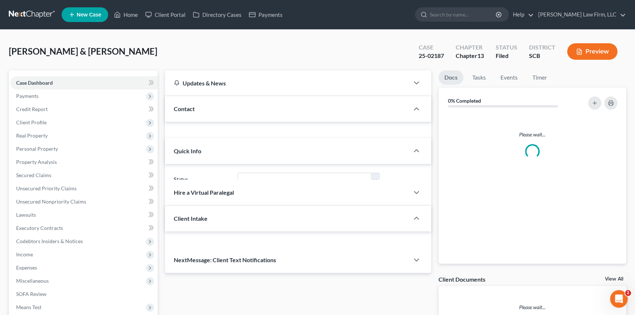
select select "1"
